Goal: Task Accomplishment & Management: Manage account settings

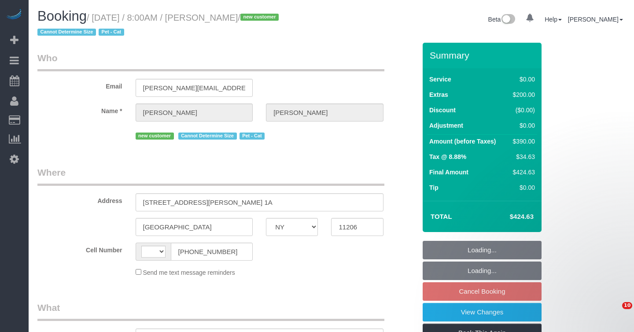
select select "NY"
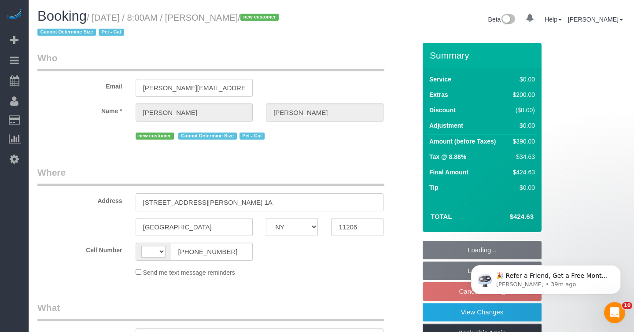
select select "object:447"
select select "number:58"
select select "number:72"
select select "number:14"
select select "number:5"
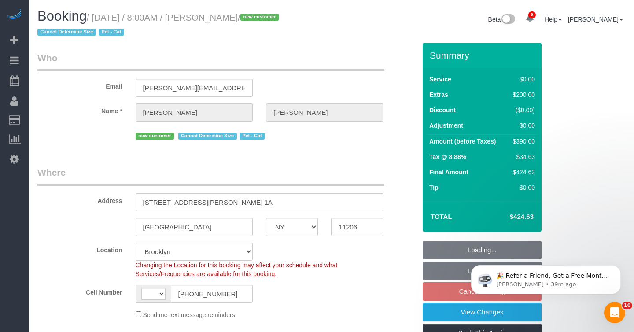
select select "string:[GEOGRAPHIC_DATA]"
select select "string:stripe-pm_1Rsv274VGloSiKo7OuRIZsHI"
select select "spot1"
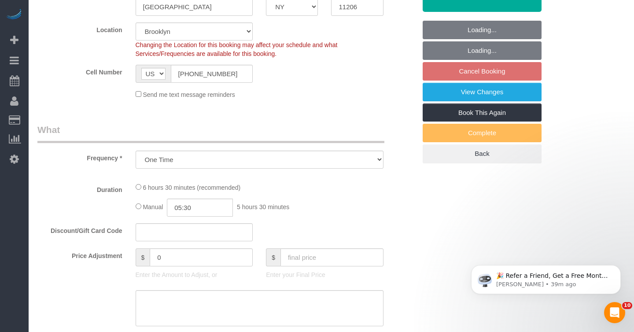
select select "1"
select select "2"
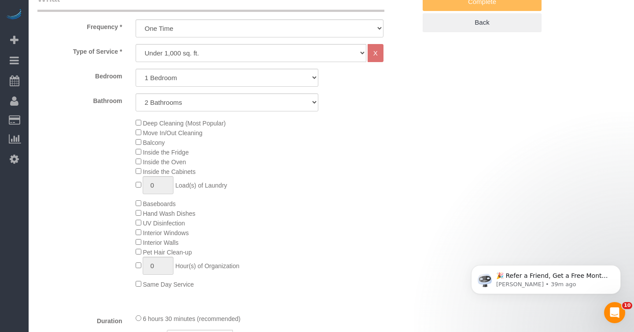
select select "object:1354"
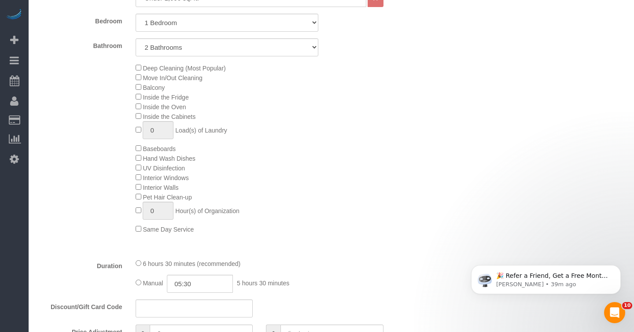
select select "1"
select select "2"
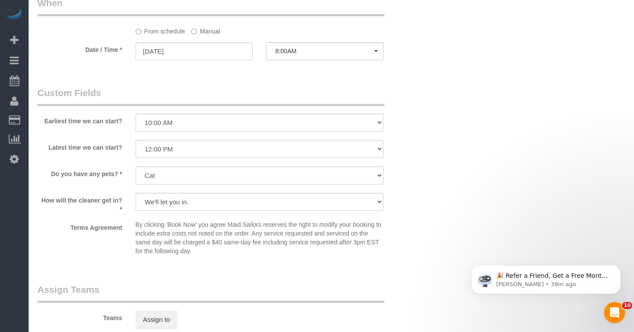
scroll to position [906, 0]
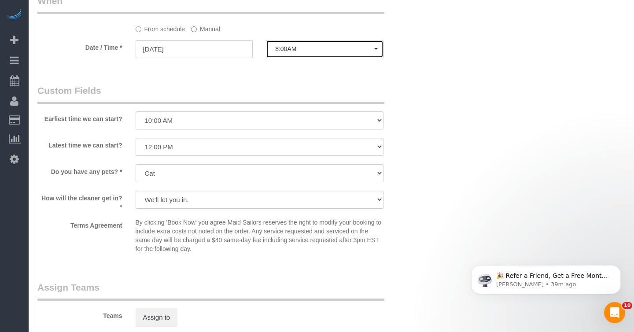
click at [322, 48] on span "8:00AM" at bounding box center [324, 48] width 99 height 7
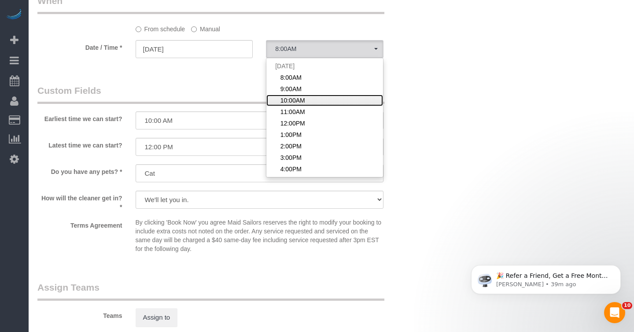
click at [292, 98] on span "10:00AM" at bounding box center [292, 100] width 25 height 9
select select "spot3"
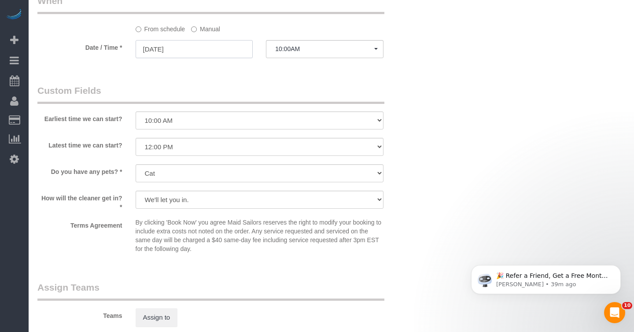
click at [214, 50] on input "[DATE]" at bounding box center [194, 49] width 117 height 18
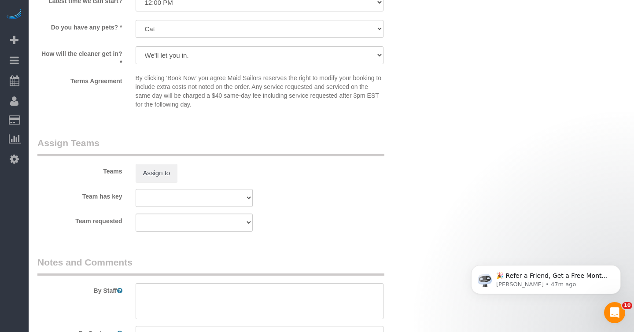
scroll to position [1215, 0]
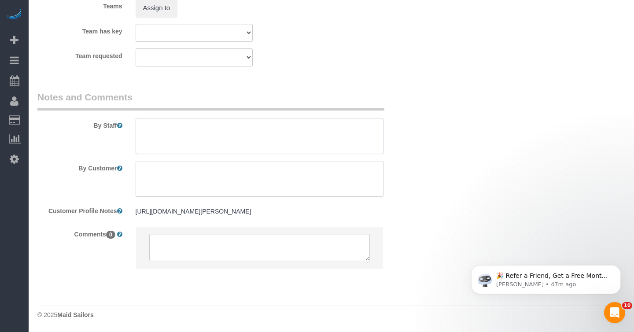
click at [184, 133] on textarea at bounding box center [260, 136] width 248 height 36
type textarea "Deep cleaning of her apartment and would like to priori"
click at [187, 176] on textarea at bounding box center [260, 179] width 248 height 36
paste textarea "Deep cleaning of her apartment and would like to priori"
click at [370, 172] on textarea at bounding box center [260, 179] width 248 height 36
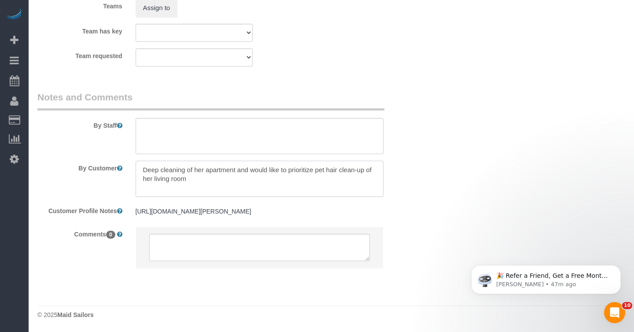
click at [370, 172] on textarea at bounding box center [260, 179] width 248 height 36
click at [247, 177] on textarea at bounding box center [260, 179] width 248 height 36
click at [216, 171] on textarea at bounding box center [260, 179] width 248 height 36
drag, startPoint x: 259, startPoint y: 180, endPoint x: 362, endPoint y: 189, distance: 103.3
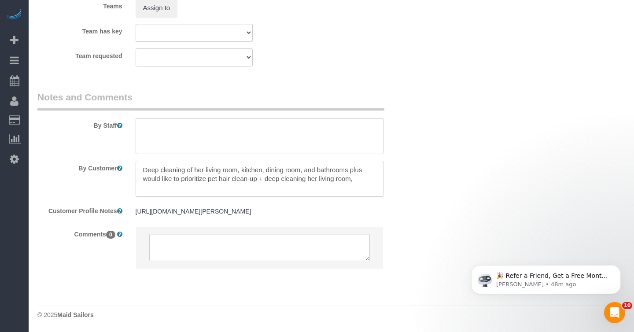
click at [362, 189] on textarea at bounding box center [260, 179] width 248 height 36
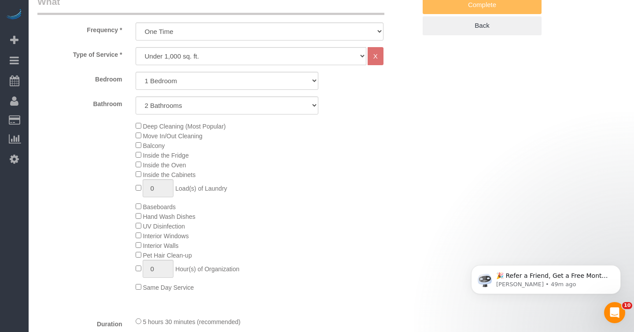
scroll to position [350, 0]
type textarea "Deep cleaning of her living room, kitchen, dining room, and bathrooms plus woul…"
click at [313, 52] on select "Under 1,000 sq. ft. 1,001 - 1,500 sq. ft. 1,500+ sq. ft. Custom Cleaning Office…" at bounding box center [251, 54] width 231 height 18
select select "213"
click at [136, 45] on select "Under 1,000 sq. ft. 1,001 - 1,500 sq. ft. 1,500+ sq. ft. Custom Cleaning Office…" at bounding box center [251, 54] width 231 height 18
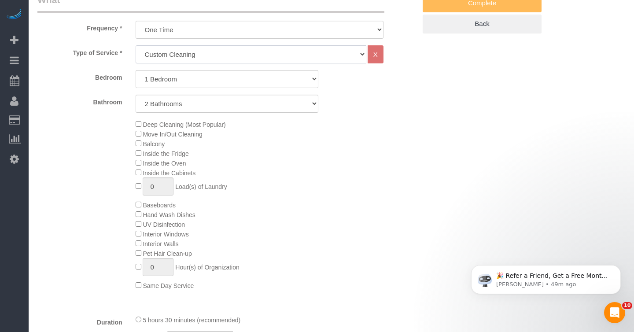
select select "1"
select select "120"
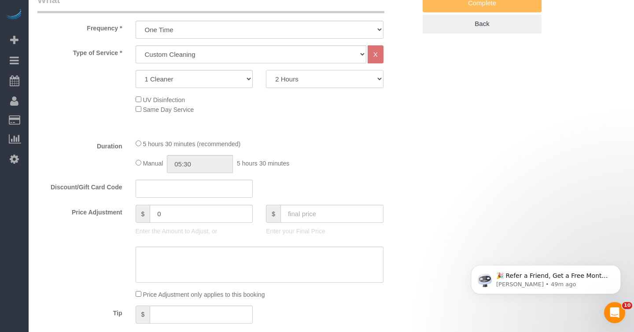
click at [319, 80] on select "2 Hours 2.5 Hours 3 Hours 3.5 Hours 4 Hours 4.5 Hours 5 Hours 5.5 Hours 6 Hours…" at bounding box center [324, 79] width 117 height 18
select select "spot63"
select select "330"
click at [266, 70] on select "2 Hours 2.5 Hours 3 Hours 3.5 Hours 4 Hours 4.5 Hours 5 Hours 5.5 Hours 6 Hours…" at bounding box center [324, 79] width 117 height 18
select select "spot123"
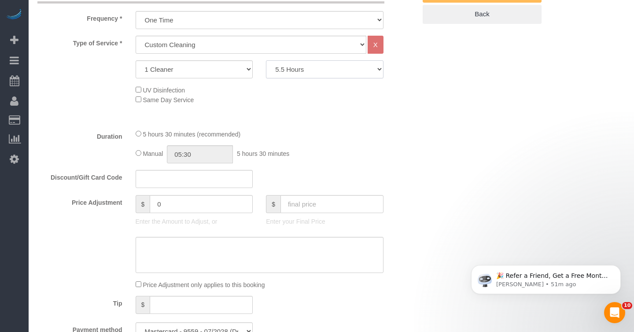
scroll to position [370, 0]
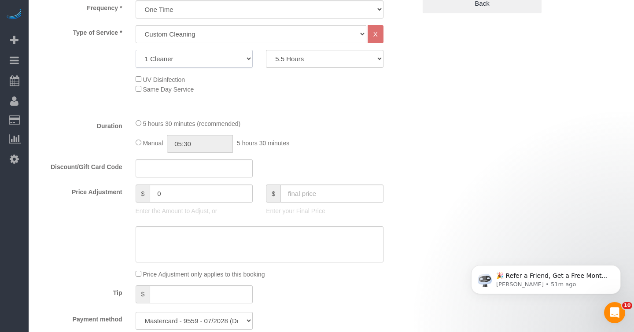
click at [224, 61] on select "1 Cleaner 2 Cleaners 3 Cleaners 4 Cleaners 5 Cleaners" at bounding box center [194, 59] width 117 height 18
select select "2"
click at [136, 50] on select "1 Cleaner 2 Cleaners 3 Cleaners 4 Cleaners 5 Cleaners" at bounding box center [194, 59] width 117 height 18
click at [307, 62] on select "2 Hours 2.5 Hours 3 Hours 3.5 Hours 4 Hours 4.5 Hours 5 Hours 5.5 Hours 6 Hours…" at bounding box center [324, 59] width 117 height 18
click at [266, 50] on select "2 Hours 2.5 Hours 3 Hours 3.5 Hours 4 Hours 4.5 Hours 5 Hours 5.5 Hours 6 Hours…" at bounding box center [324, 59] width 117 height 18
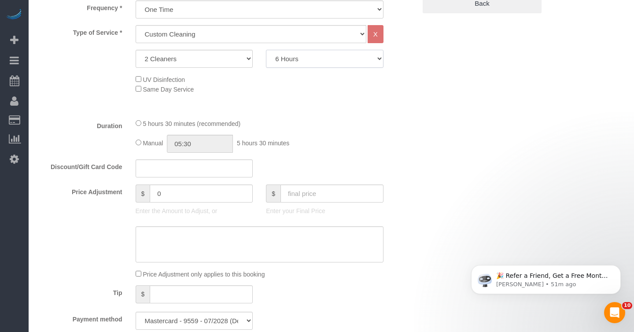
click at [290, 60] on select "2 Hours 2.5 Hours 3 Hours 3.5 Hours 4 Hours 4.5 Hours 5 Hours 5.5 Hours 6 Hours…" at bounding box center [324, 59] width 117 height 18
select select "180"
click at [266, 50] on select "2 Hours 2.5 Hours 3 Hours 3.5 Hours 4 Hours 4.5 Hours 5 Hours 5.5 Hours 6 Hours…" at bounding box center [324, 59] width 117 height 18
select select "spot183"
click at [362, 113] on fieldset "What Frequency * One Time Weekly (20% Off) - 20.00% Every 2 Weeks (15% Off) - 1…" at bounding box center [226, 154] width 378 height 363
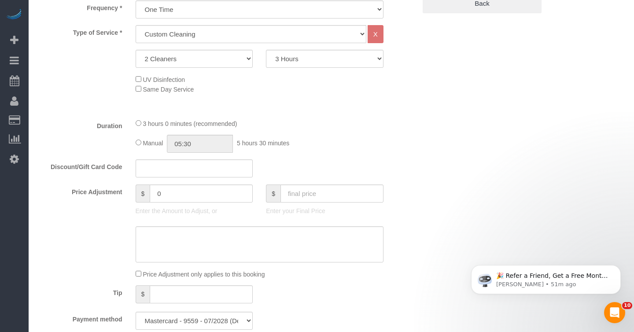
scroll to position [233, 0]
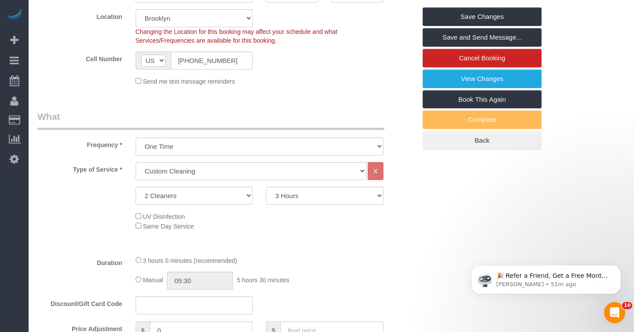
select select "spot243"
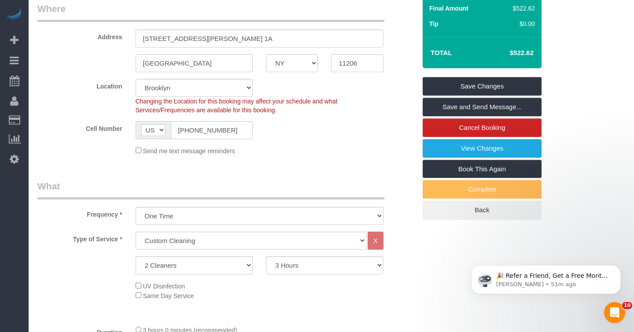
scroll to position [181, 0]
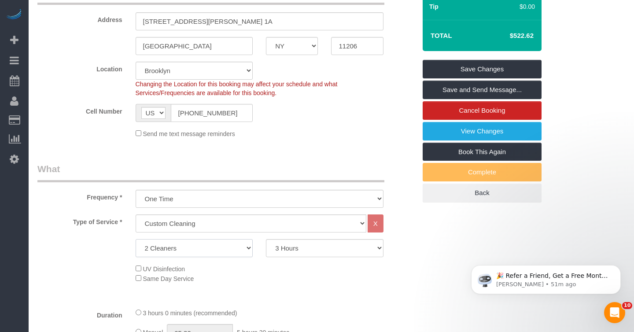
click at [213, 247] on select "1 Cleaner 2 Cleaners 3 Cleaners 4 Cleaners 5 Cleaners" at bounding box center [194, 248] width 117 height 18
select select "1"
click at [136, 239] on select "1 Cleaner 2 Cleaners 3 Cleaners 4 Cleaners 5 Cleaners" at bounding box center [194, 248] width 117 height 18
click at [316, 246] on select "2 Hours 2.5 Hours 3 Hours 3.5 Hours 4 Hours 4.5 Hours 5 Hours 5.5 Hours 6 Hours…" at bounding box center [324, 248] width 117 height 18
select select "330"
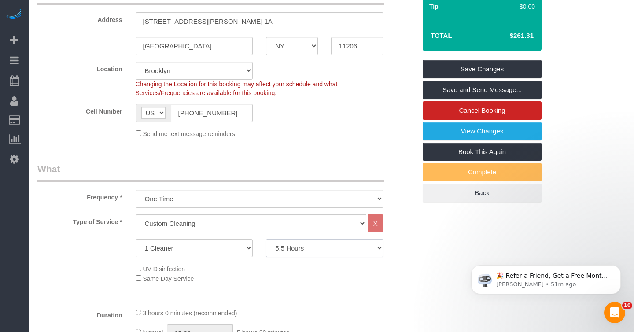
click at [266, 239] on select "2 Hours 2.5 Hours 3 Hours 3.5 Hours 4 Hours 4.5 Hours 5 Hours 5.5 Hours 6 Hours…" at bounding box center [324, 248] width 117 height 18
click at [342, 269] on div "UV Disinfection Same Day Service" at bounding box center [276, 273] width 294 height 19
select select "spot303"
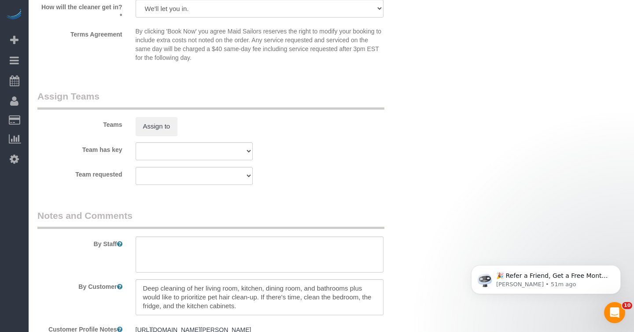
scroll to position [1039, 0]
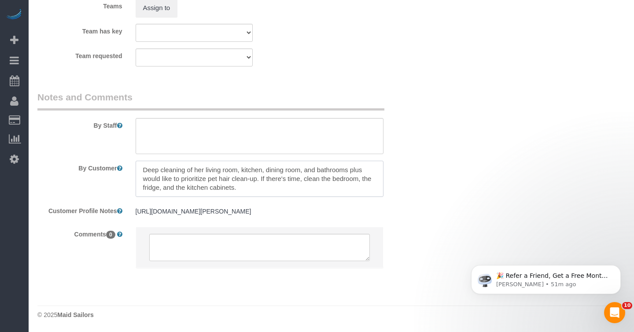
click at [259, 182] on textarea at bounding box center [260, 179] width 248 height 36
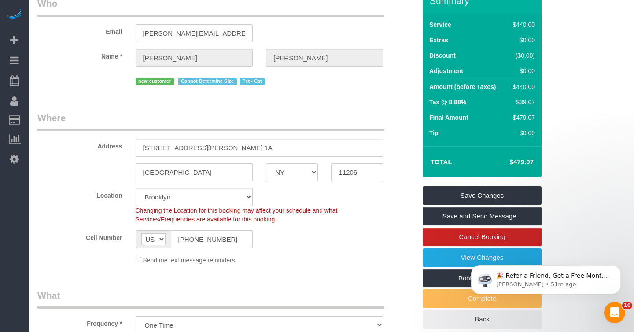
scroll to position [55, 0]
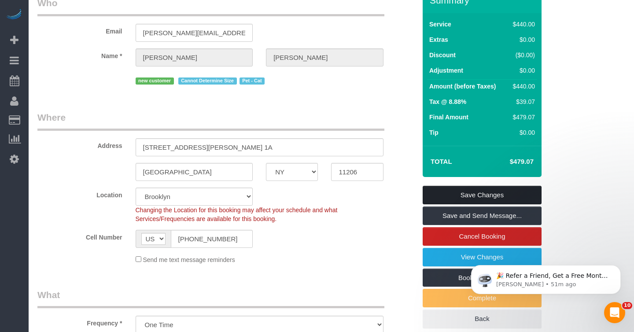
type textarea "Deep cleaning of her living room, kitchen, dining room, and bathrooms plus woul…"
click at [460, 196] on link "Save Changes" at bounding box center [481, 195] width 119 height 18
